Goal: Find specific page/section: Find specific page/section

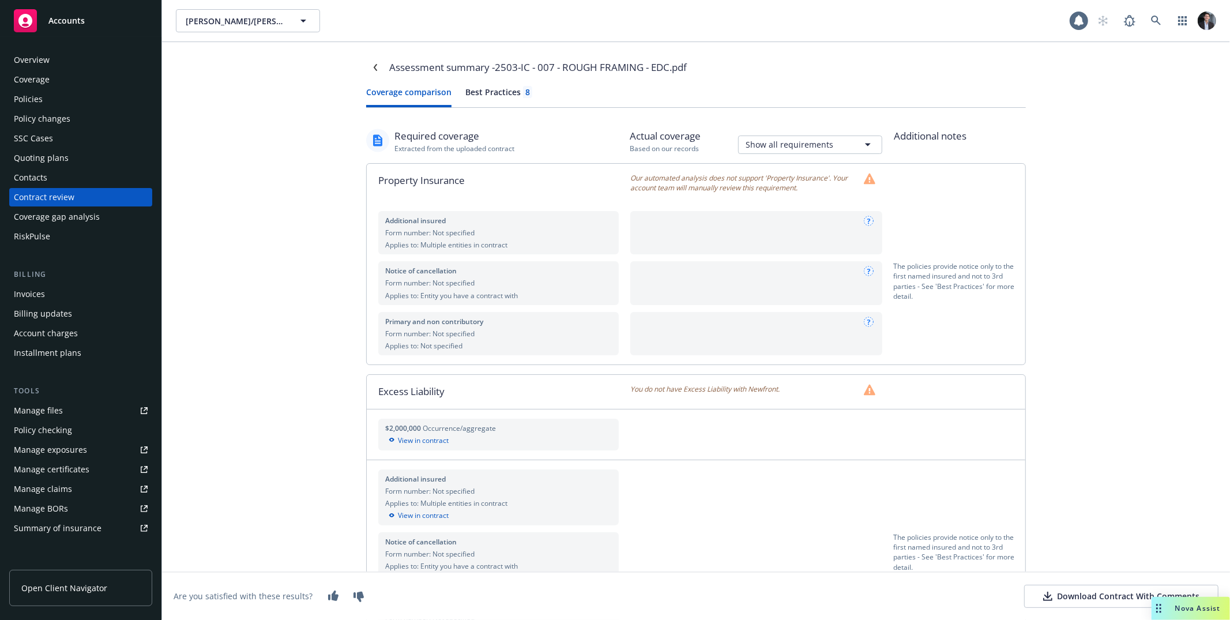
click at [35, 67] on div "Overview" at bounding box center [32, 60] width 36 height 18
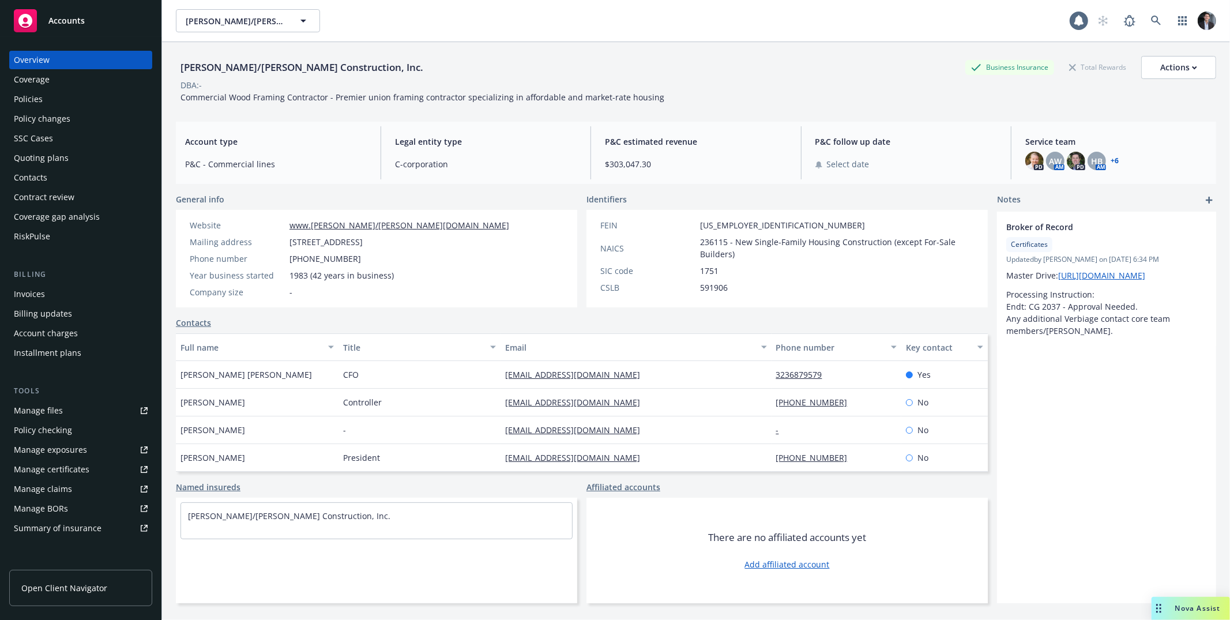
click at [33, 205] on div "Contract review" at bounding box center [44, 197] width 61 height 18
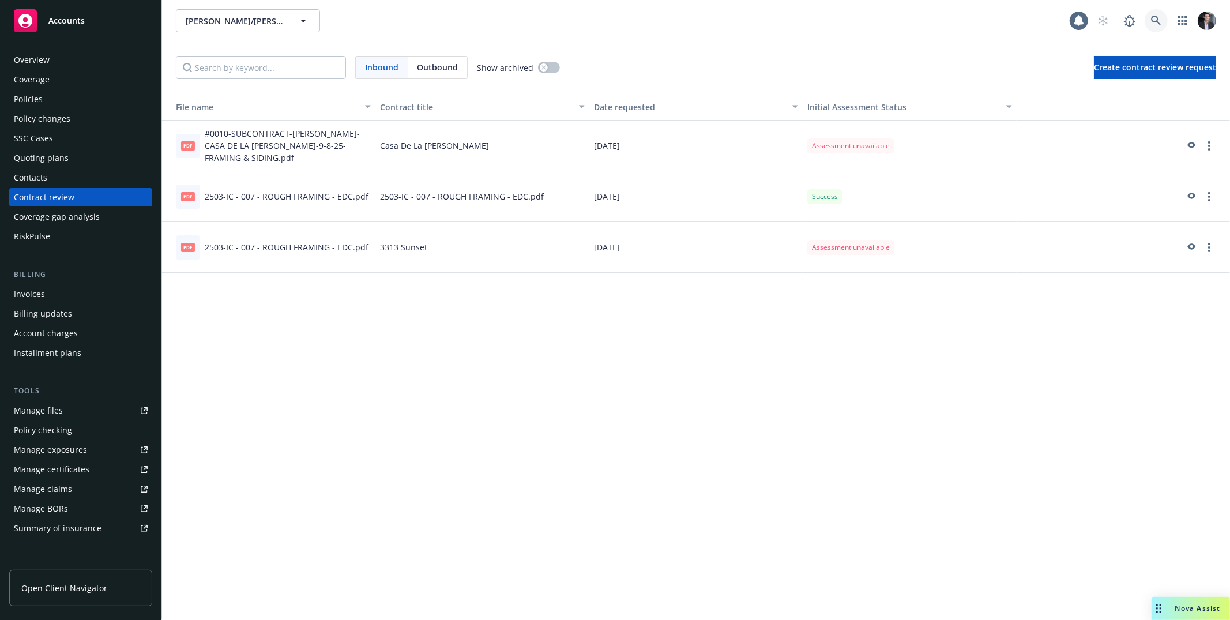
click at [1164, 20] on link at bounding box center [1156, 20] width 23 height 23
click at [42, 77] on div "Coverage" at bounding box center [32, 79] width 36 height 18
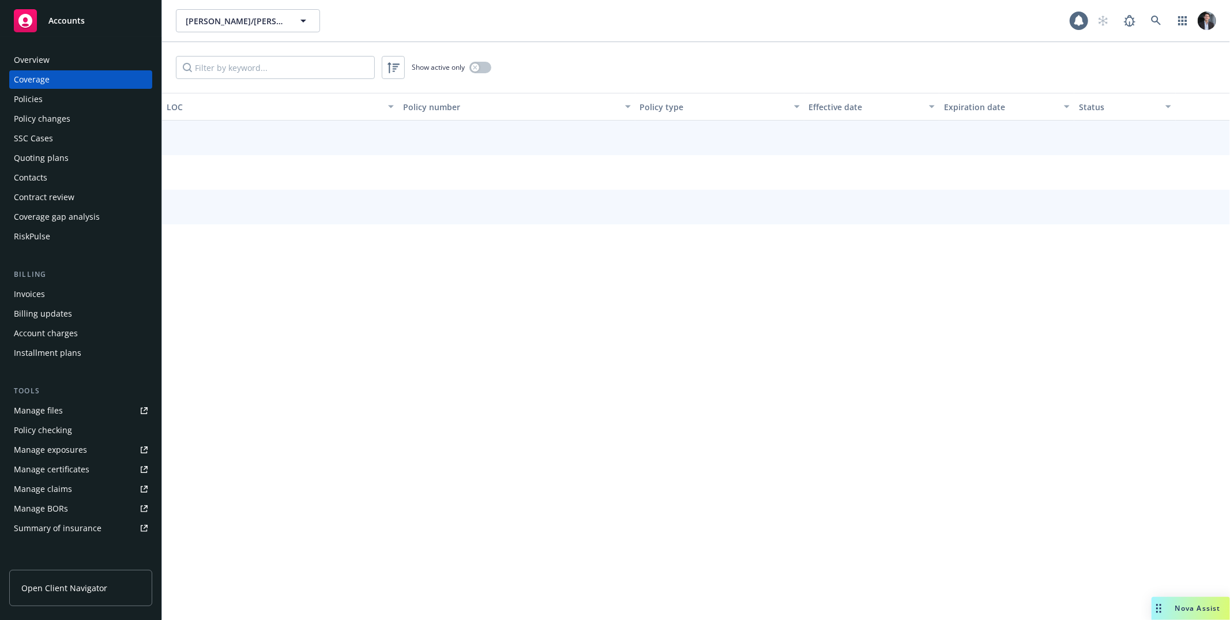
click at [43, 85] on div "Coverage" at bounding box center [32, 79] width 36 height 18
click at [40, 100] on div "Policies" at bounding box center [28, 99] width 29 height 18
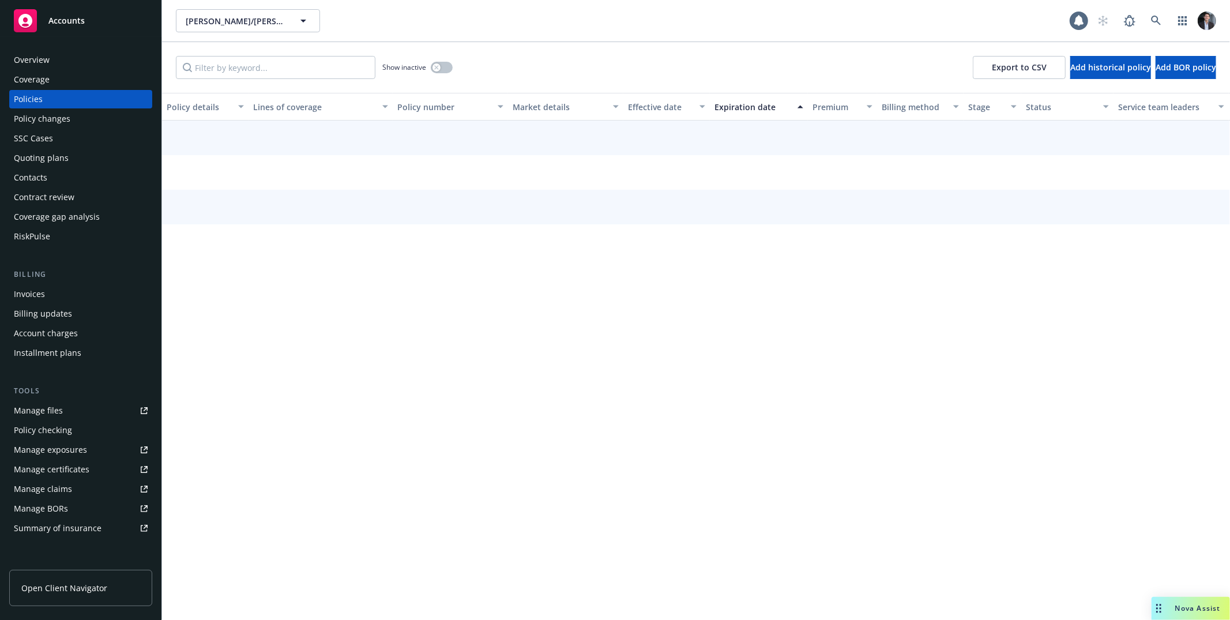
click at [105, 191] on div "Contract review" at bounding box center [81, 197] width 134 height 18
